Goal: Task Accomplishment & Management: Use online tool/utility

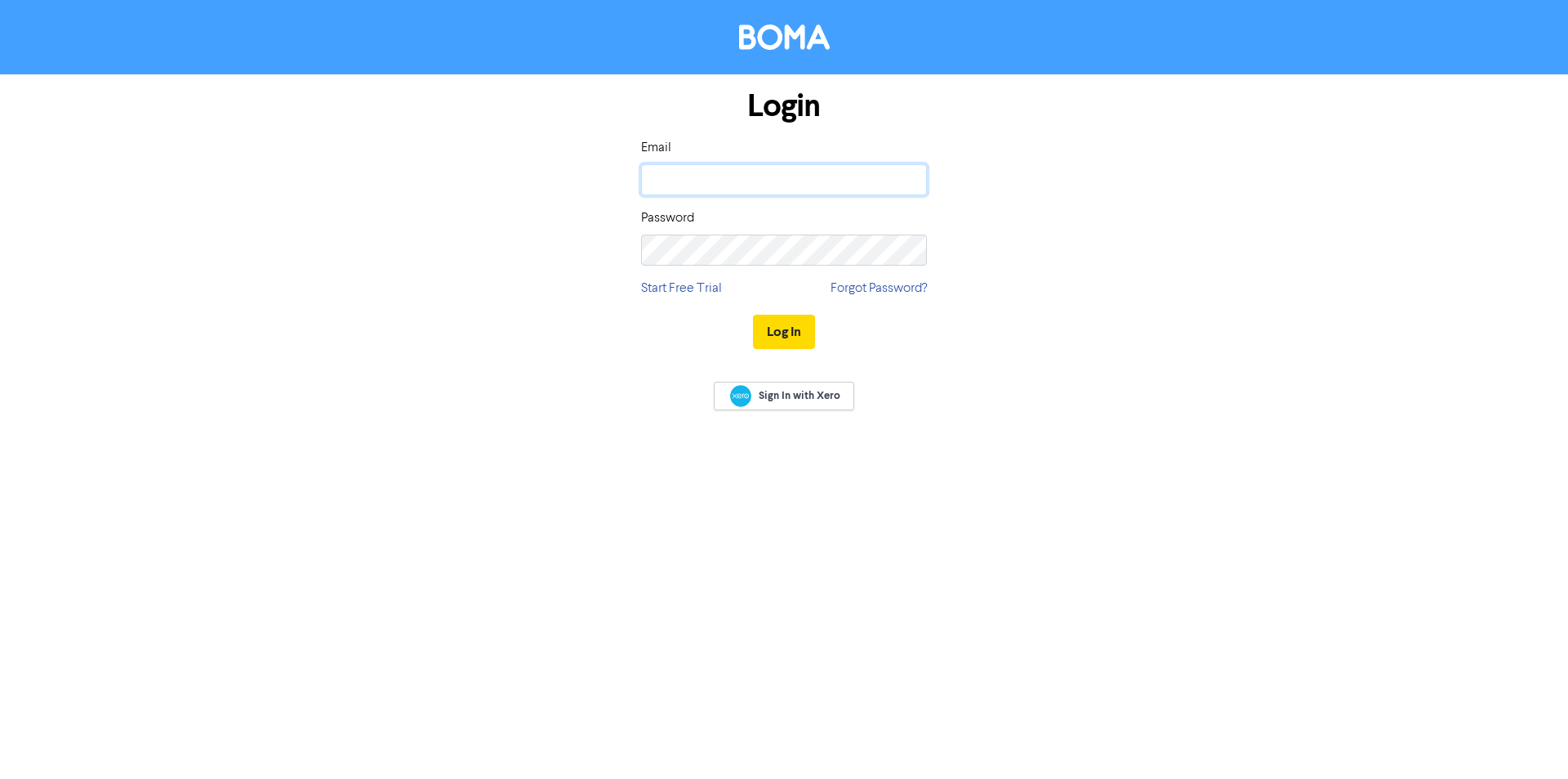
click at [707, 175] on input "email" at bounding box center [784, 179] width 286 height 31
type input "[EMAIL_ADDRESS][DOMAIN_NAME]"
click at [781, 331] on button "Log In" at bounding box center [784, 331] width 62 height 35
